Goal: Information Seeking & Learning: Learn about a topic

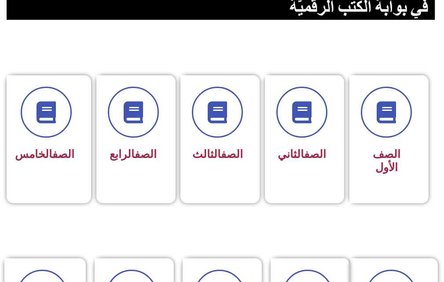
scroll to position [193, 0]
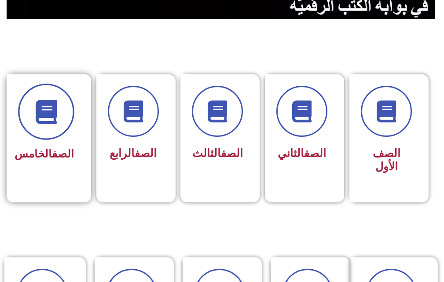
click at [39, 113] on icon at bounding box center [46, 112] width 24 height 24
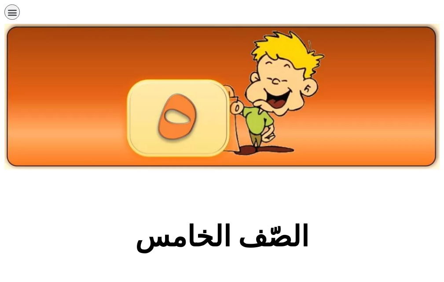
click at [235, 203] on section "الصّف الخامس" at bounding box center [222, 242] width 444 height 134
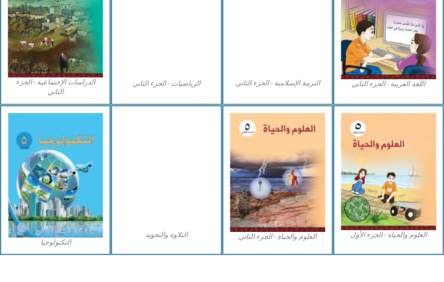
scroll to position [512, 0]
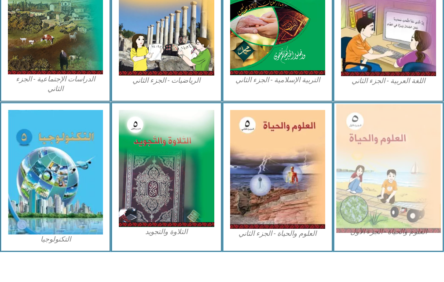
click at [379, 198] on img at bounding box center [388, 168] width 105 height 128
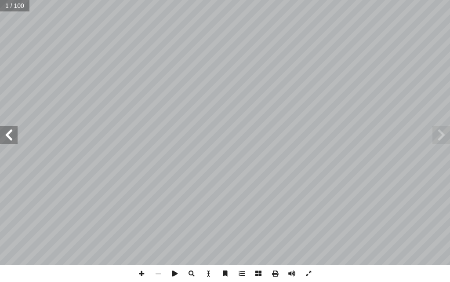
click at [11, 135] on span at bounding box center [9, 135] width 18 height 18
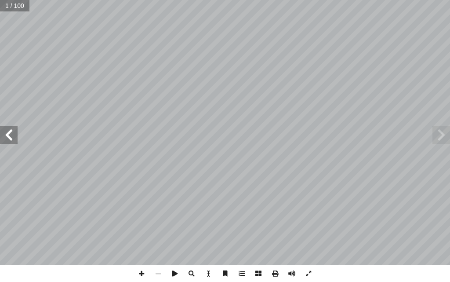
click at [11, 135] on span at bounding box center [9, 135] width 18 height 18
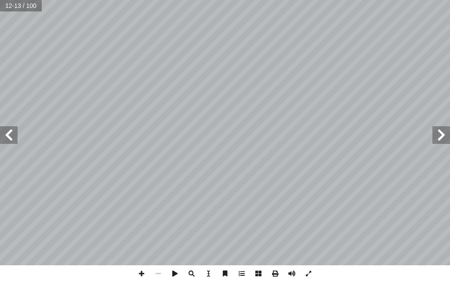
click at [11, 135] on span at bounding box center [9, 135] width 18 height 18
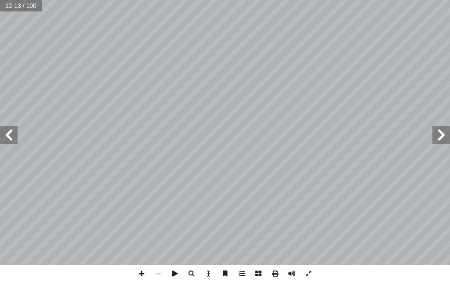
click at [11, 135] on span at bounding box center [9, 135] width 18 height 18
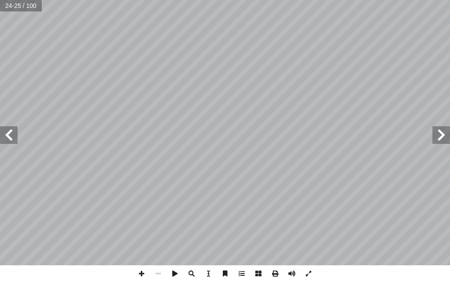
click at [11, 135] on span at bounding box center [9, 135] width 18 height 18
click at [441, 131] on span at bounding box center [442, 135] width 18 height 18
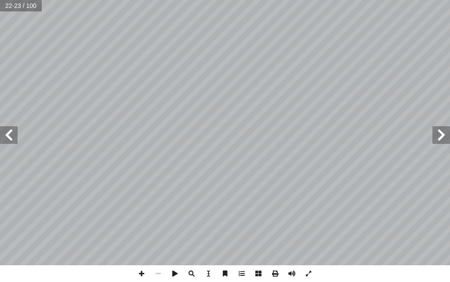
click at [15, 141] on span at bounding box center [9, 135] width 18 height 18
click at [435, 141] on span at bounding box center [442, 135] width 18 height 18
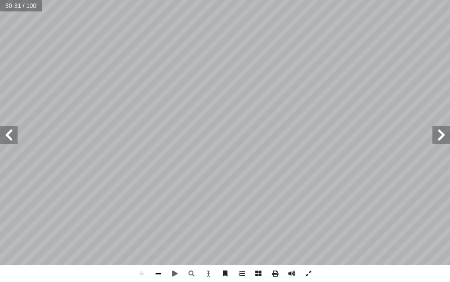
click at [162, 273] on span at bounding box center [158, 273] width 17 height 17
